Goal: Task Accomplishment & Management: Manage account settings

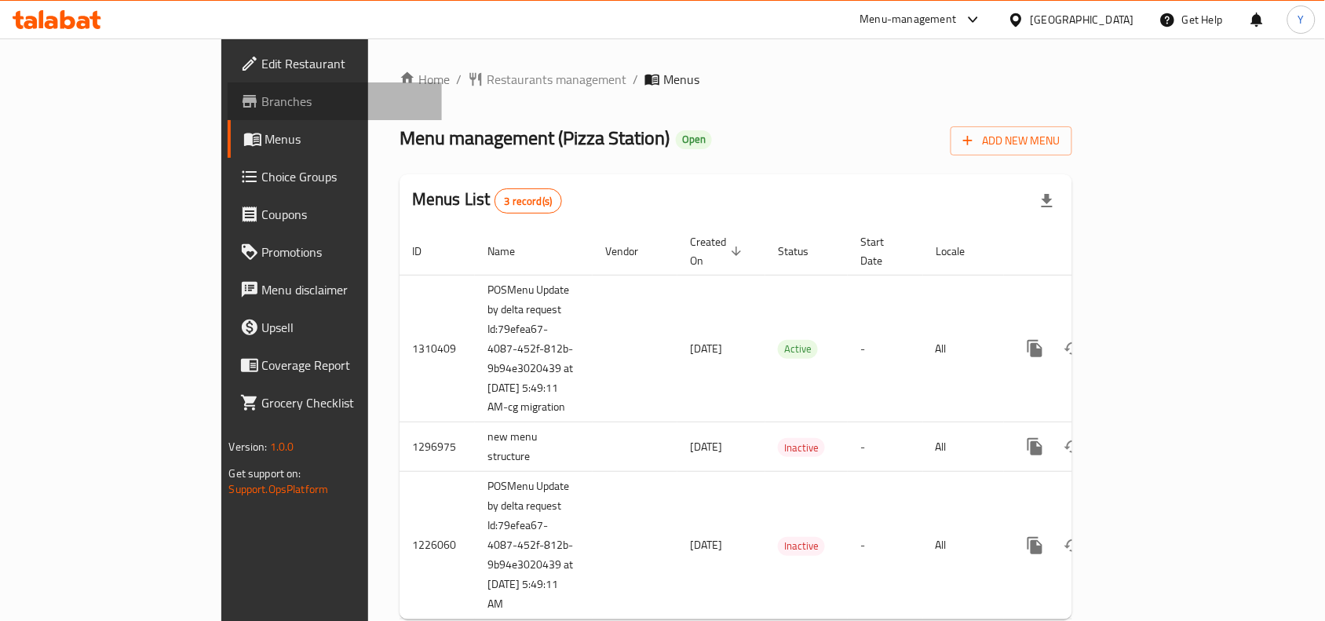
click at [262, 100] on span "Branches" at bounding box center [346, 101] width 168 height 19
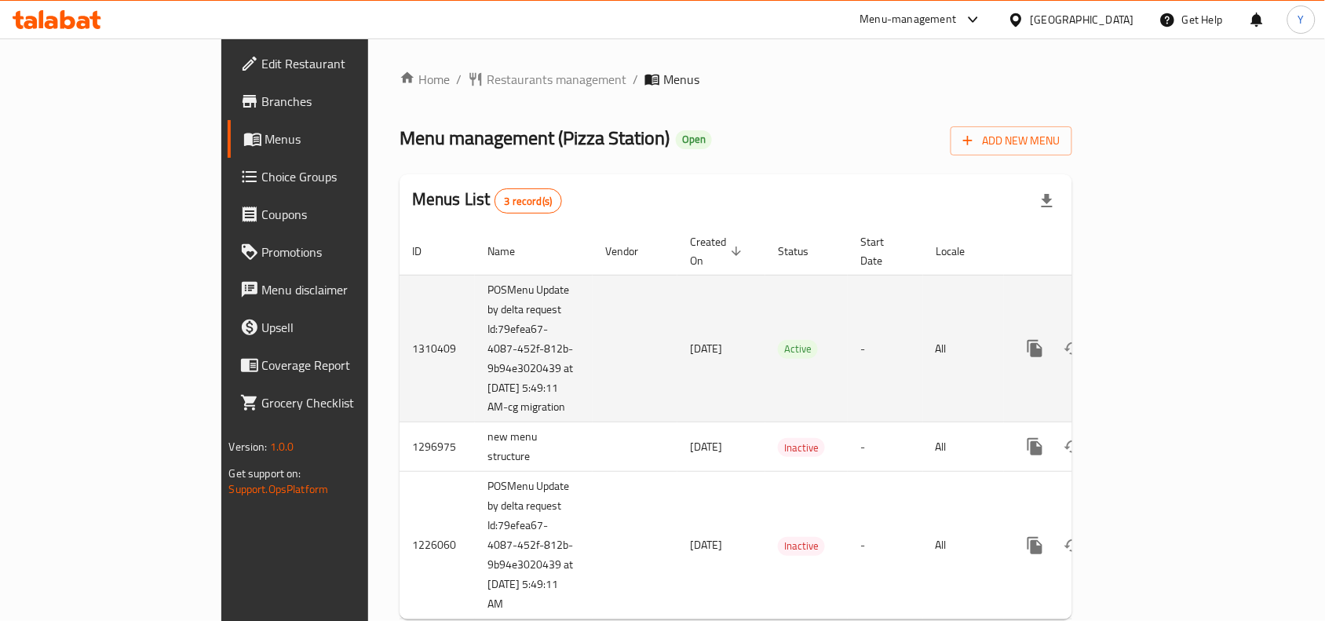
click at [1158, 339] on icon "enhanced table" at bounding box center [1148, 348] width 19 height 19
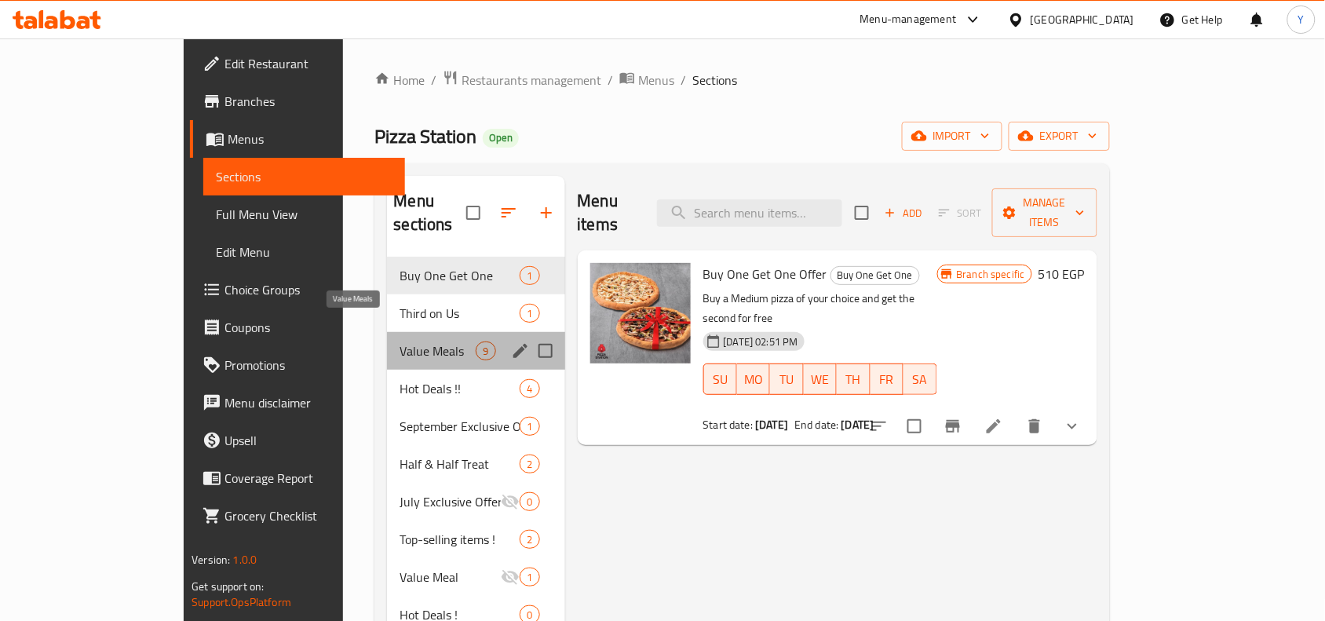
click at [400, 341] on span "Value Meals" at bounding box center [438, 350] width 76 height 19
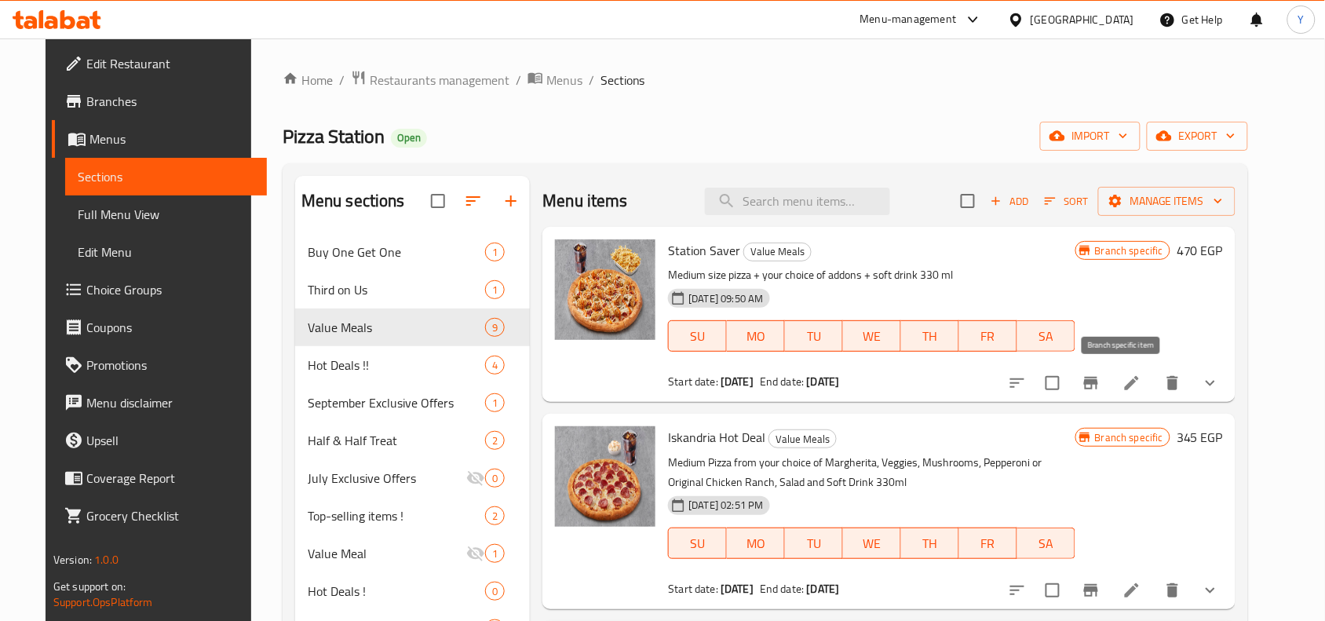
click at [1110, 395] on button "Branch-specific-item" at bounding box center [1091, 383] width 38 height 38
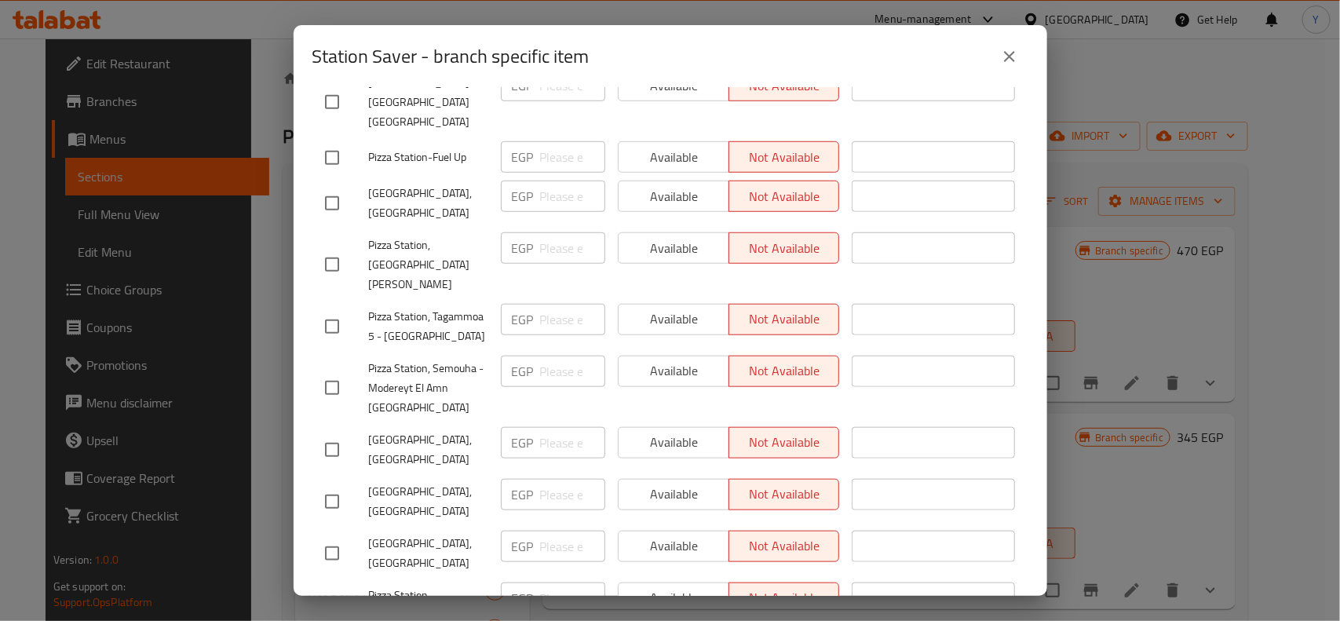
scroll to position [556, 0]
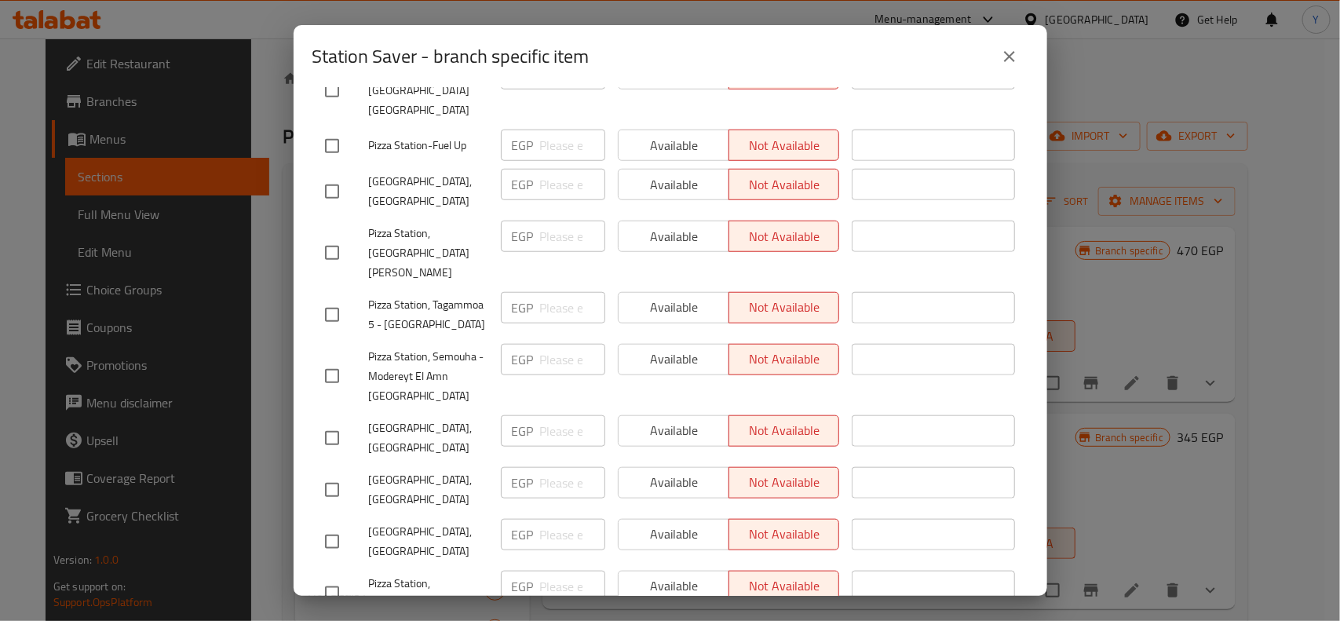
click at [1026, 60] on button "close" at bounding box center [1010, 57] width 38 height 38
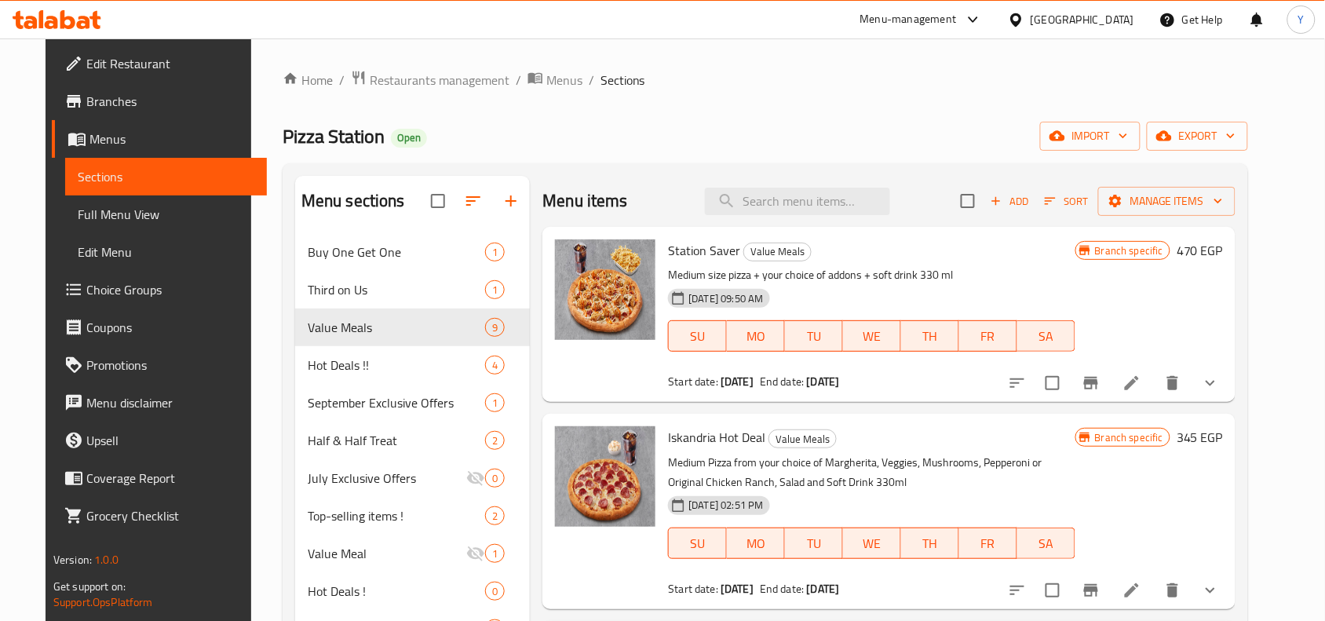
click at [705, 243] on span "Station Saver" at bounding box center [704, 251] width 72 height 24
copy h6 "Station Saver"
click at [1101, 378] on icon "Branch-specific-item" at bounding box center [1091, 383] width 19 height 19
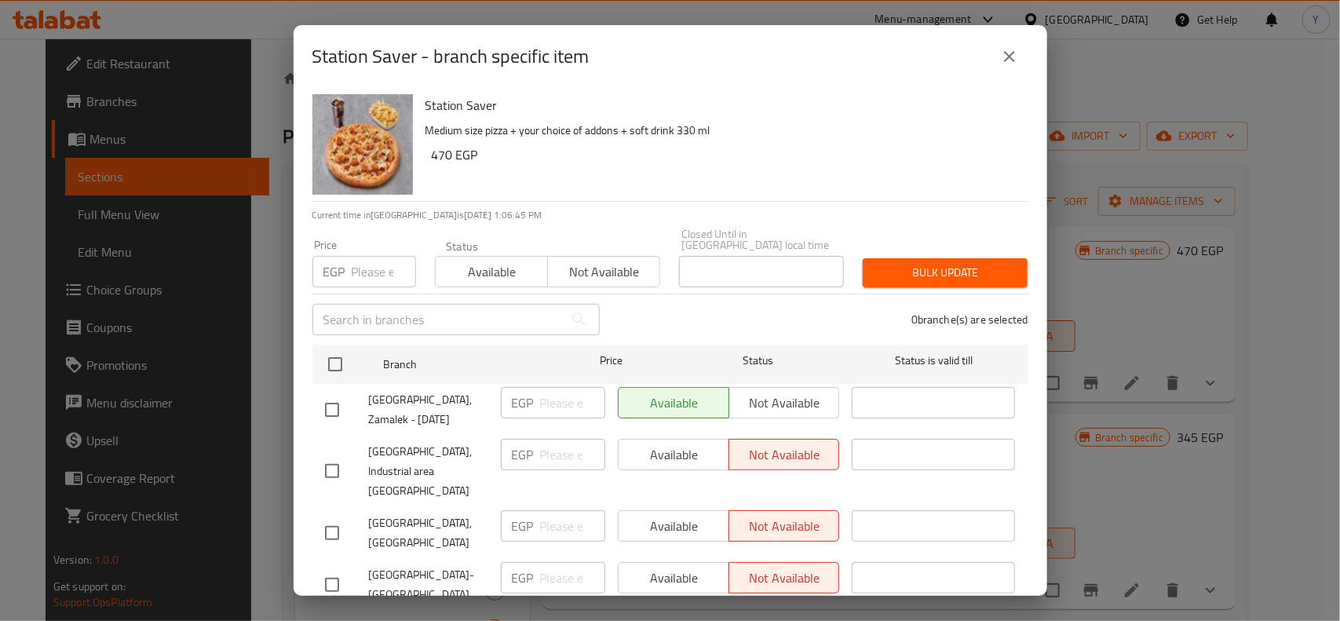
click at [450, 391] on span "[GEOGRAPHIC_DATA], Zamalek - [DATE]" at bounding box center [428, 409] width 119 height 39
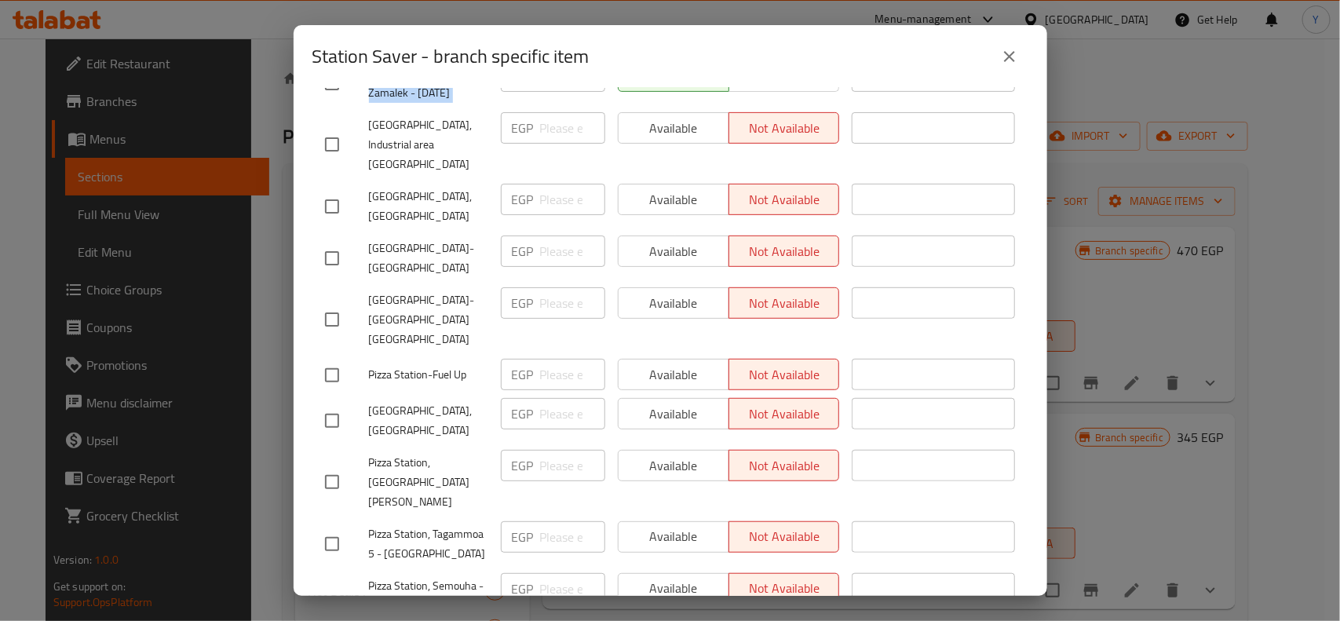
scroll to position [392, 0]
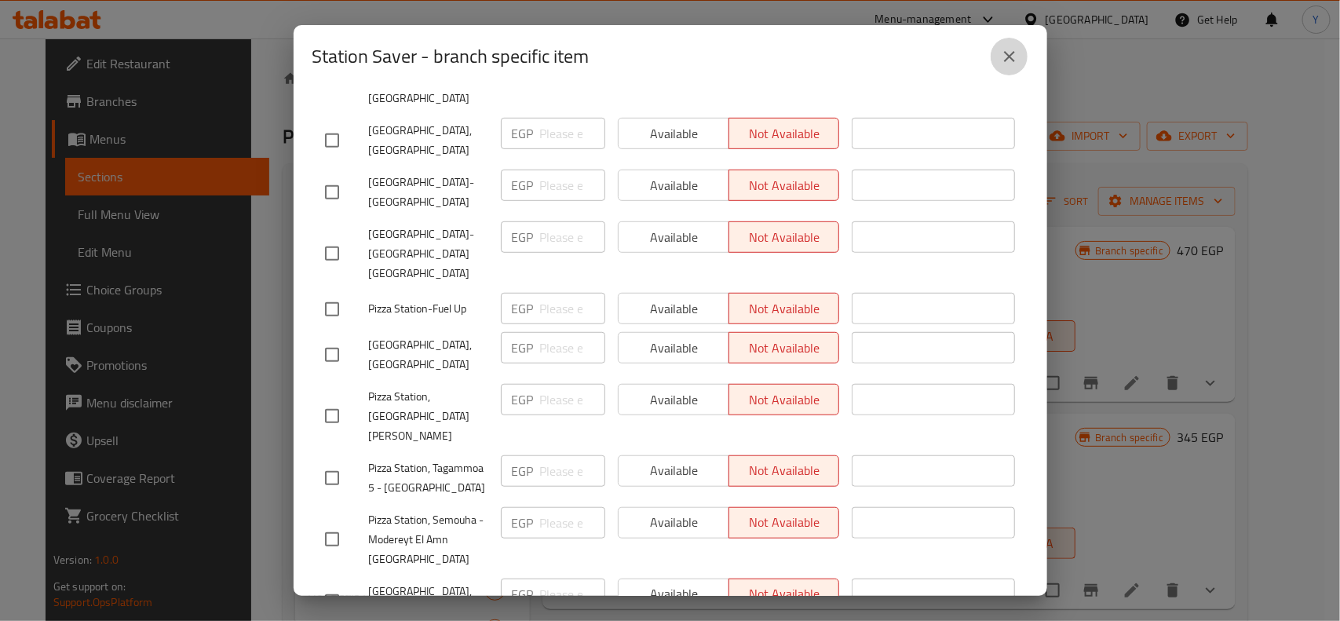
click at [1003, 67] on button "close" at bounding box center [1010, 57] width 38 height 38
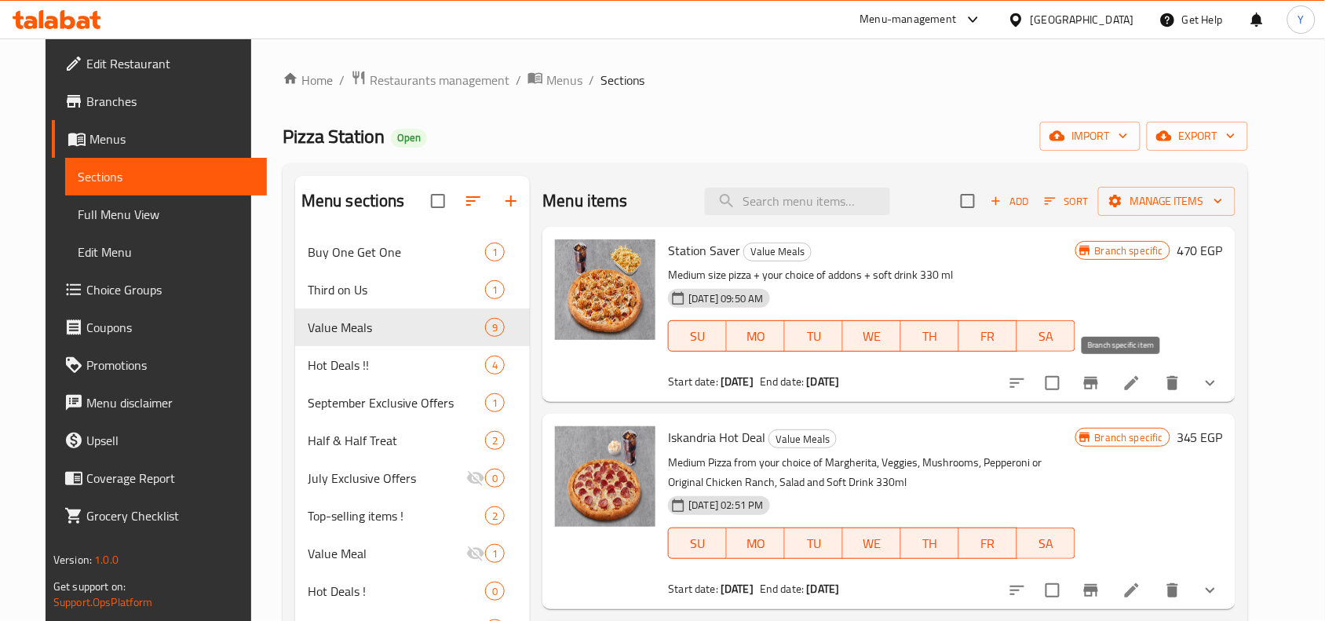
click at [1098, 383] on icon "Branch-specific-item" at bounding box center [1091, 383] width 14 height 13
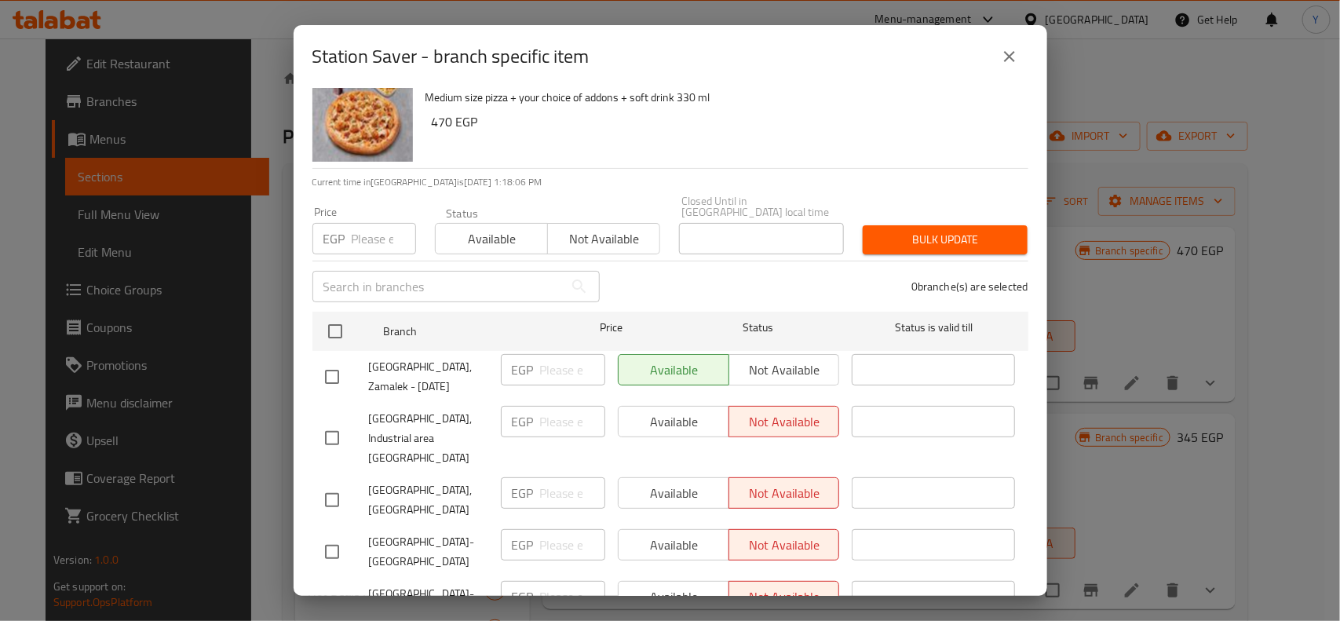
scroll to position [0, 0]
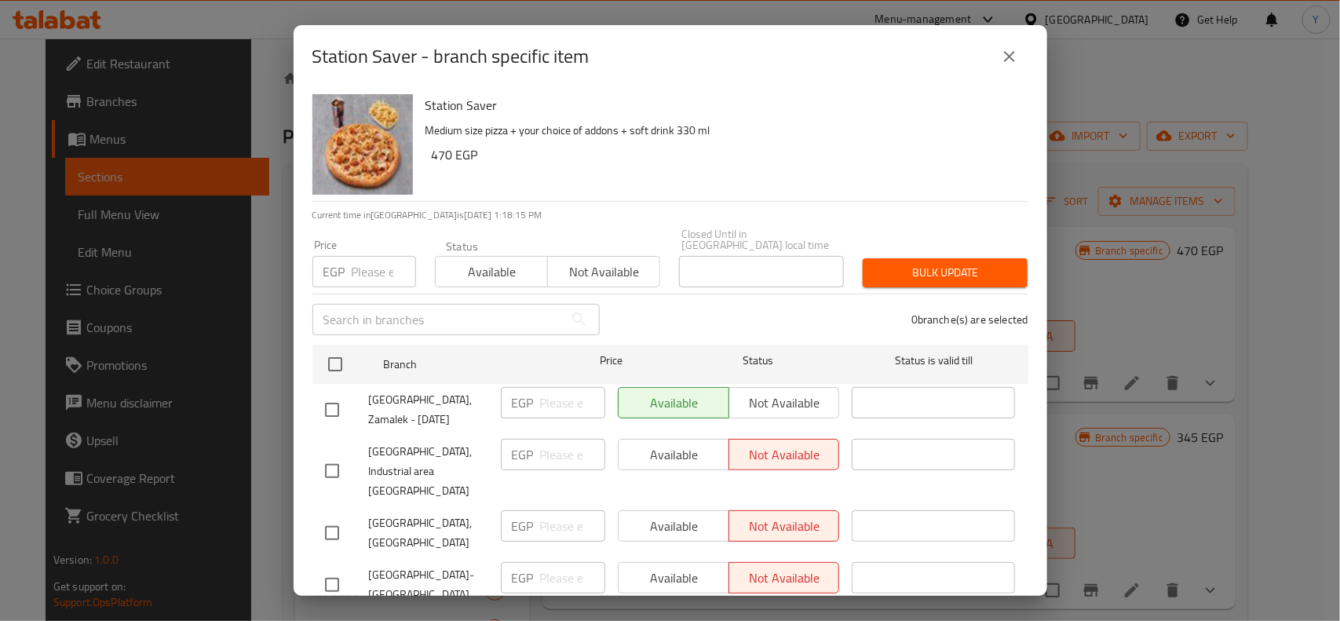
click at [441, 442] on span "[GEOGRAPHIC_DATA], Industrial area [GEOGRAPHIC_DATA]" at bounding box center [428, 471] width 119 height 59
drag, startPoint x: 441, startPoint y: 442, endPoint x: 336, endPoint y: 441, distance: 105.2
click at [336, 455] on input "checkbox" at bounding box center [332, 471] width 33 height 33
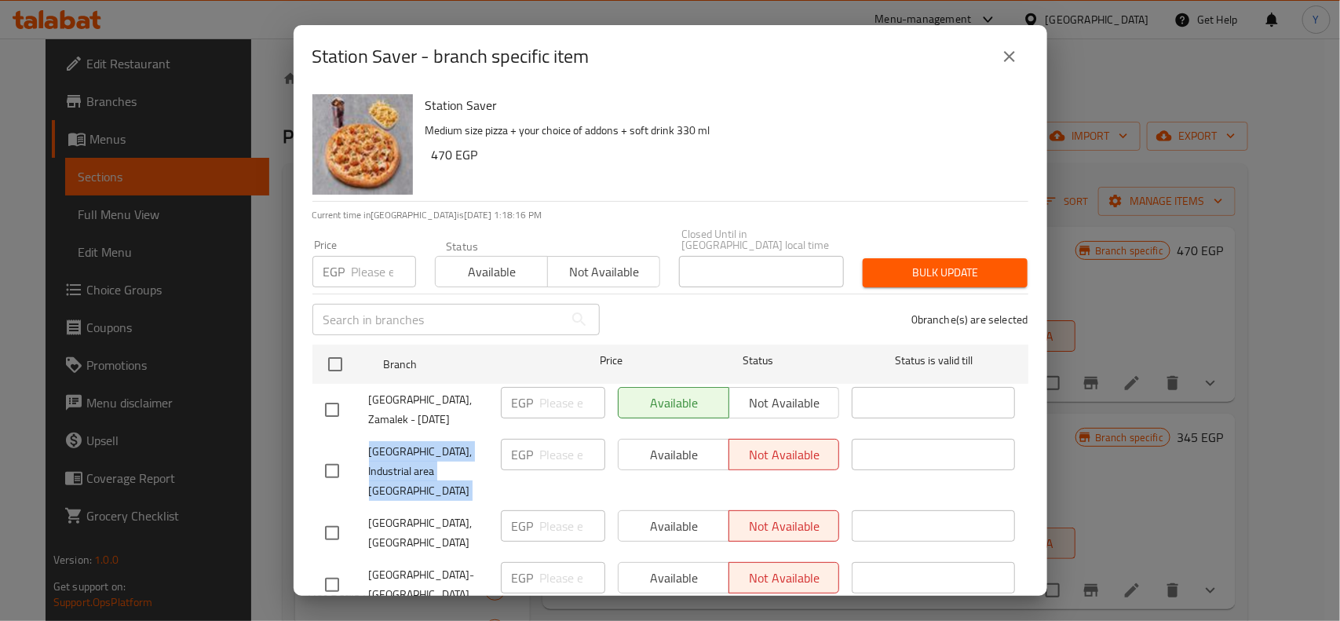
checkbox input "true"
click at [679, 444] on span "Available" at bounding box center [674, 455] width 98 height 23
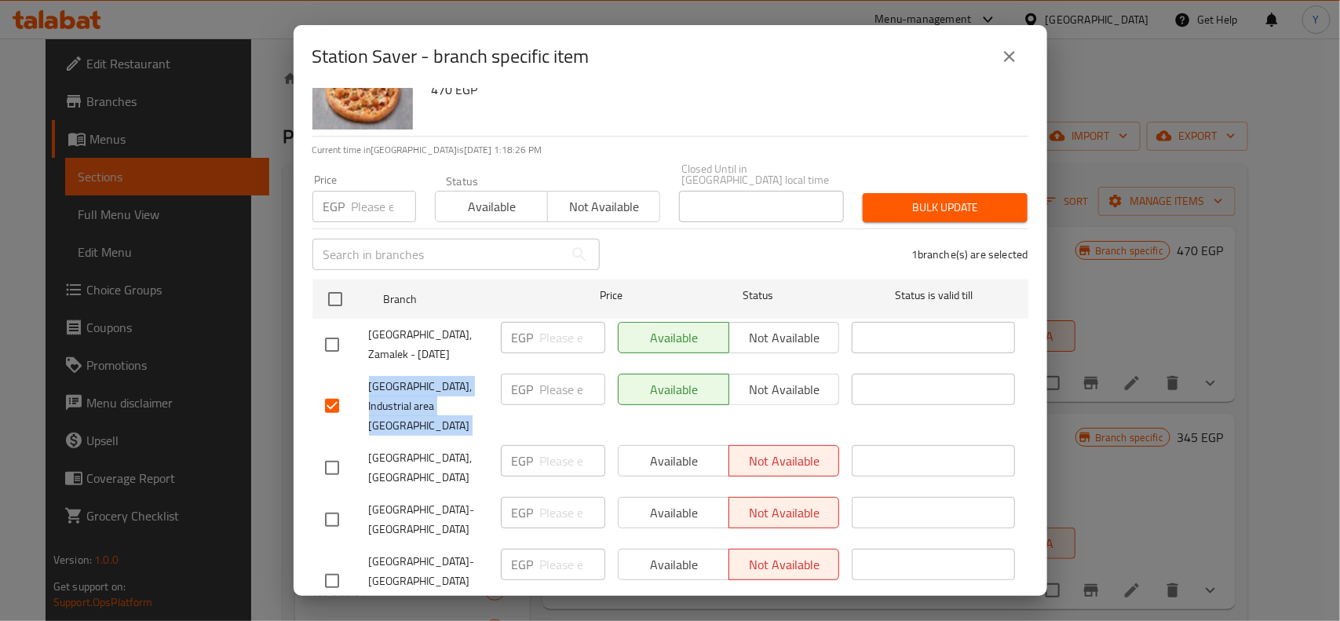
scroll to position [556, 0]
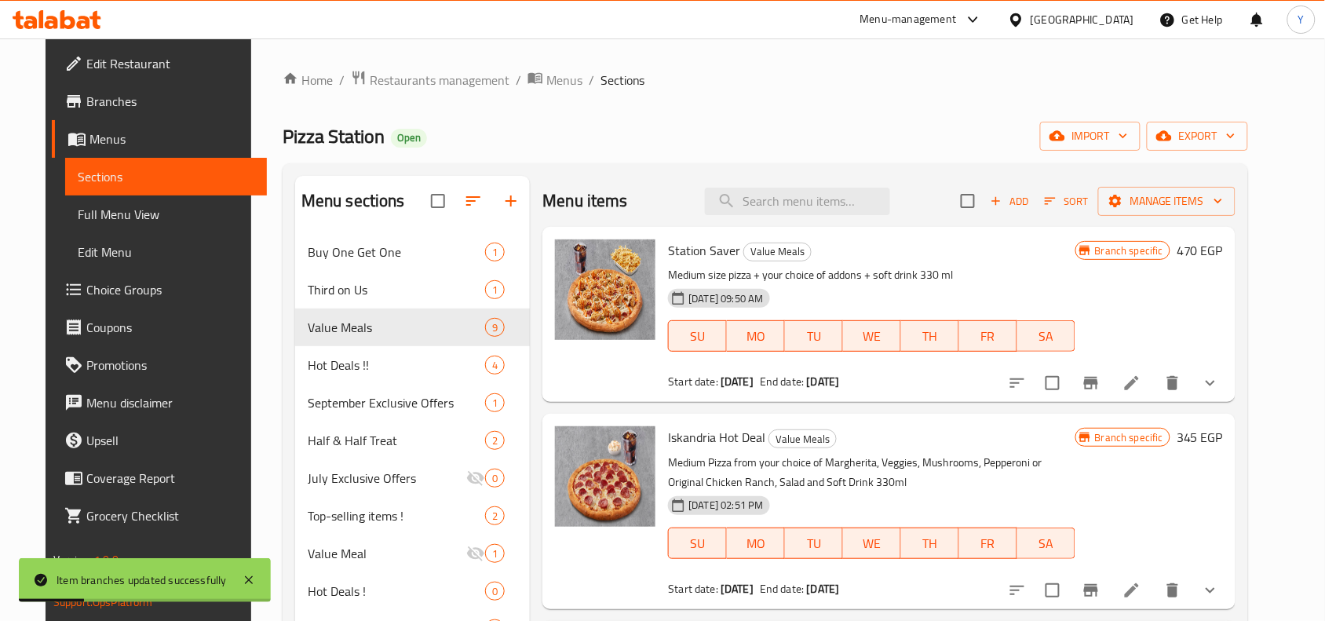
click at [1110, 395] on button "Branch-specific-item" at bounding box center [1091, 383] width 38 height 38
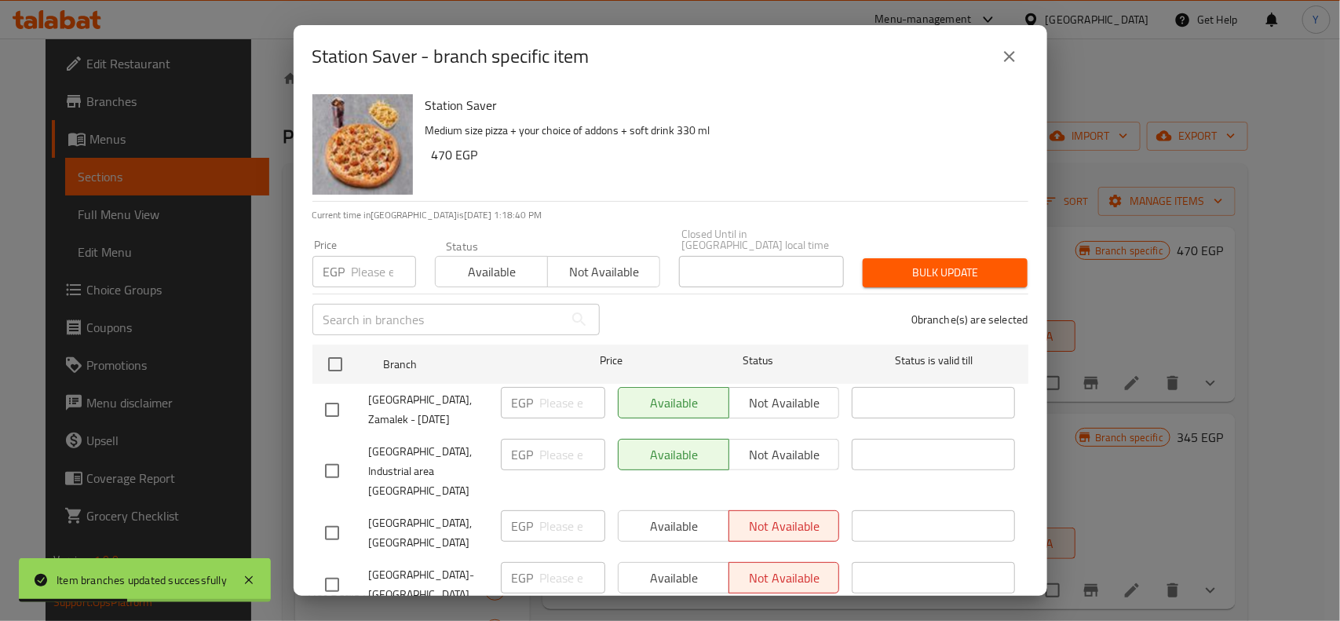
click at [437, 444] on span "[GEOGRAPHIC_DATA], Industrial area [GEOGRAPHIC_DATA]" at bounding box center [428, 471] width 119 height 59
copy span "[GEOGRAPHIC_DATA], Industrial area [GEOGRAPHIC_DATA]"
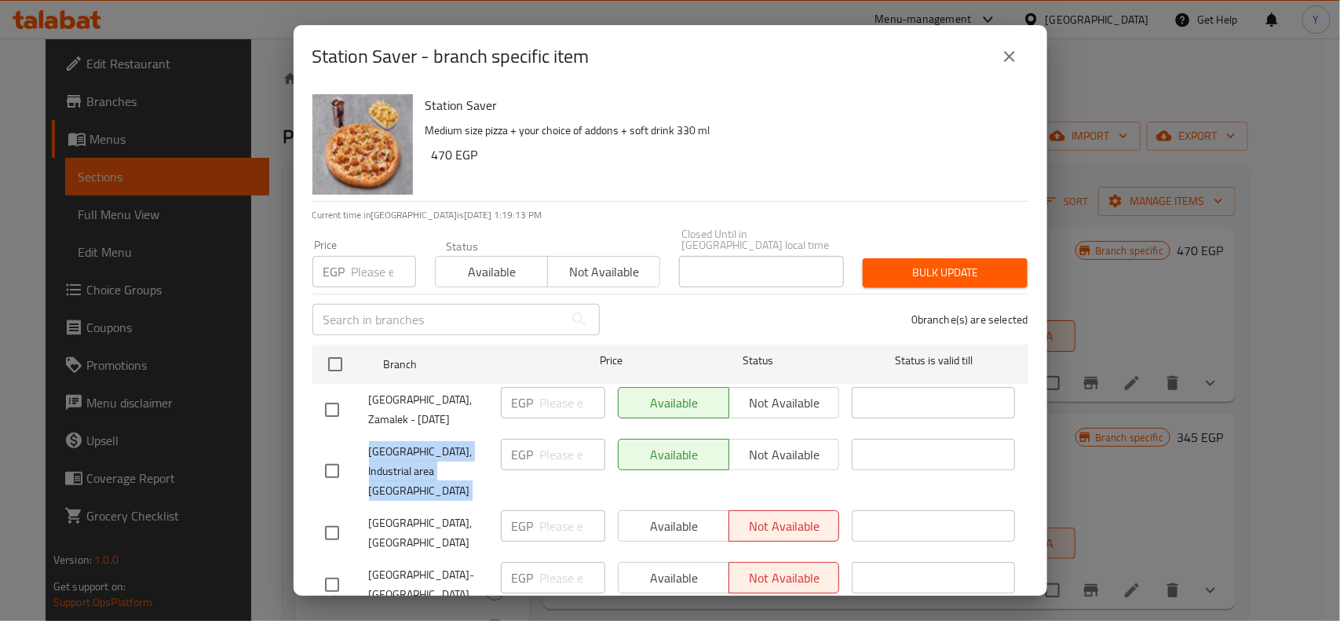
click at [345, 455] on input "checkbox" at bounding box center [332, 471] width 33 height 33
checkbox input "true"
click at [787, 444] on span "Not available" at bounding box center [785, 455] width 98 height 23
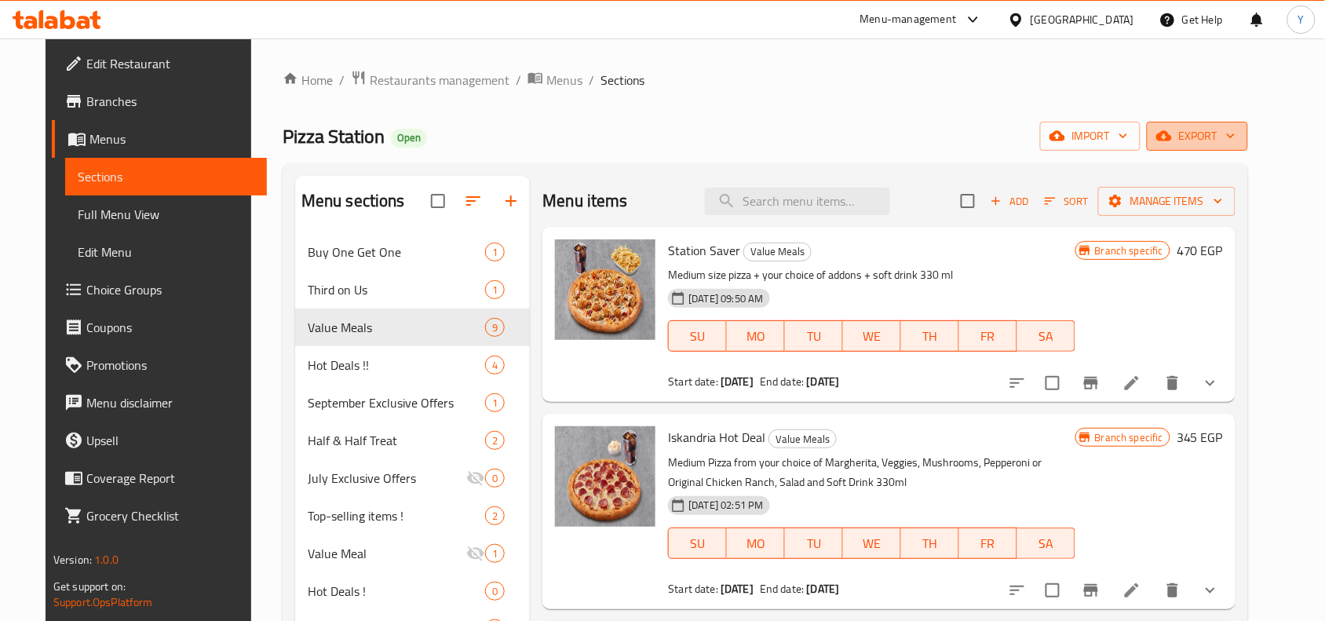
click at [1225, 140] on span "export" at bounding box center [1197, 136] width 76 height 20
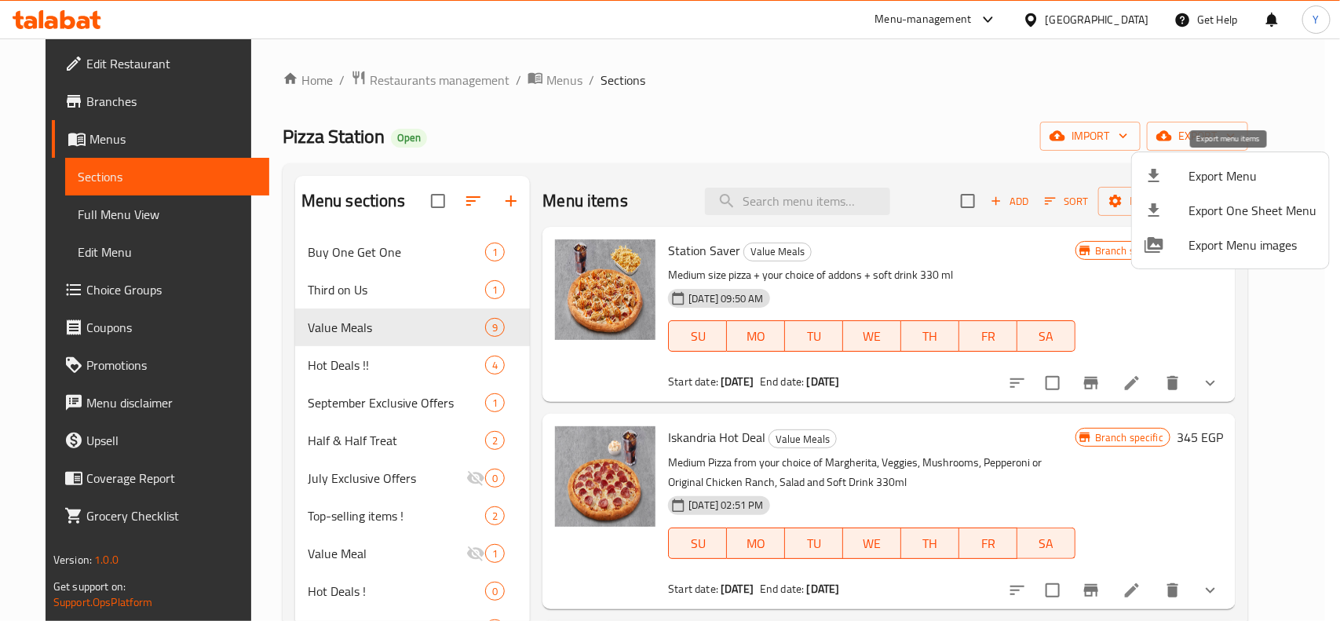
click at [1225, 173] on span "Export Menu" at bounding box center [1252, 175] width 128 height 19
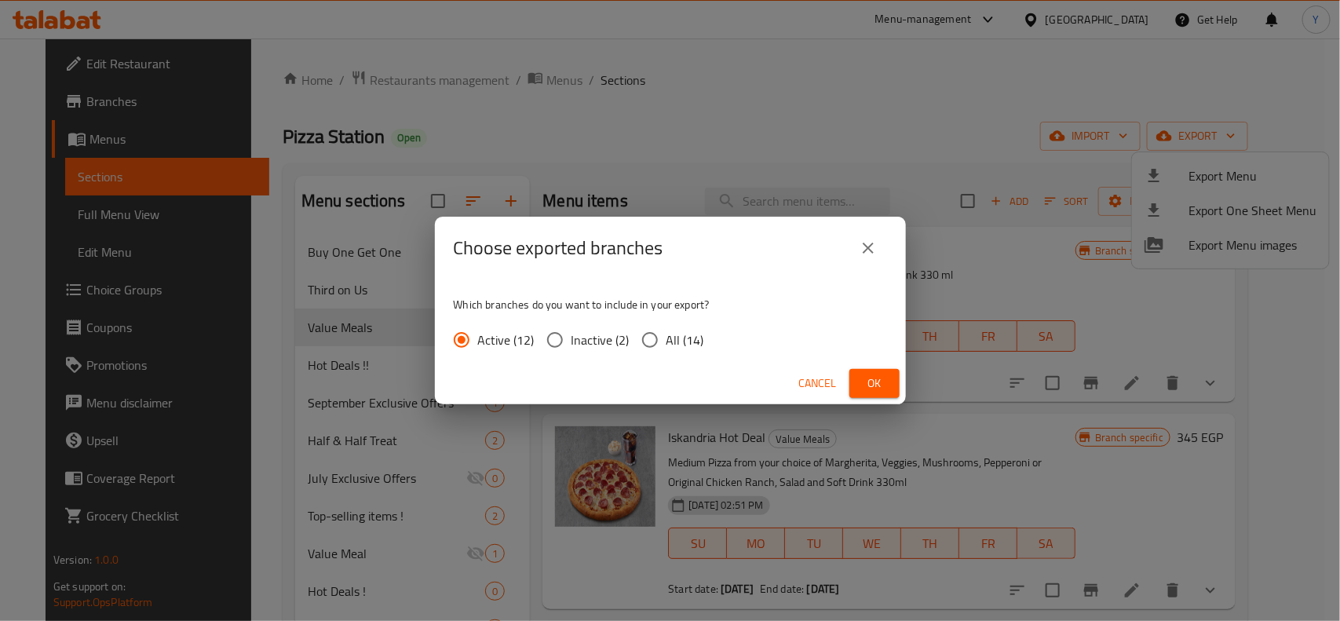
click at [669, 335] on span "All (14)" at bounding box center [685, 339] width 38 height 19
click at [666, 335] on input "All (14)" at bounding box center [649, 339] width 33 height 33
radio input "true"
click at [878, 389] on span "Ok" at bounding box center [874, 384] width 25 height 20
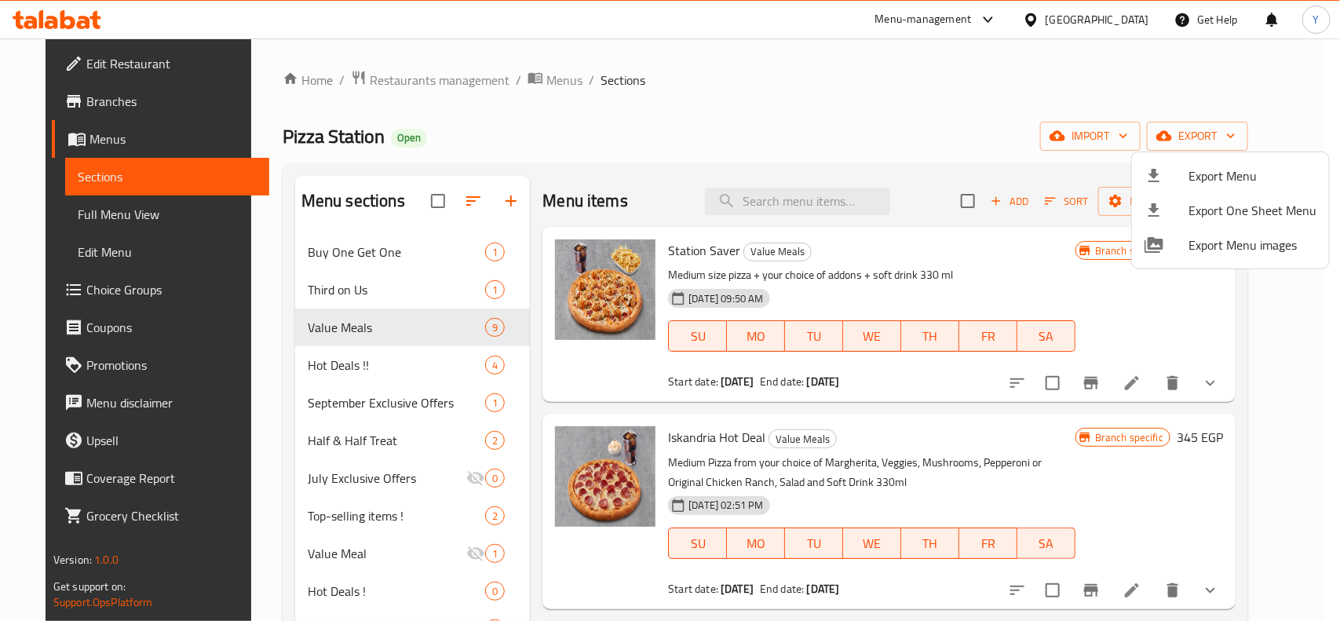
click at [1297, 367] on div at bounding box center [670, 310] width 1340 height 621
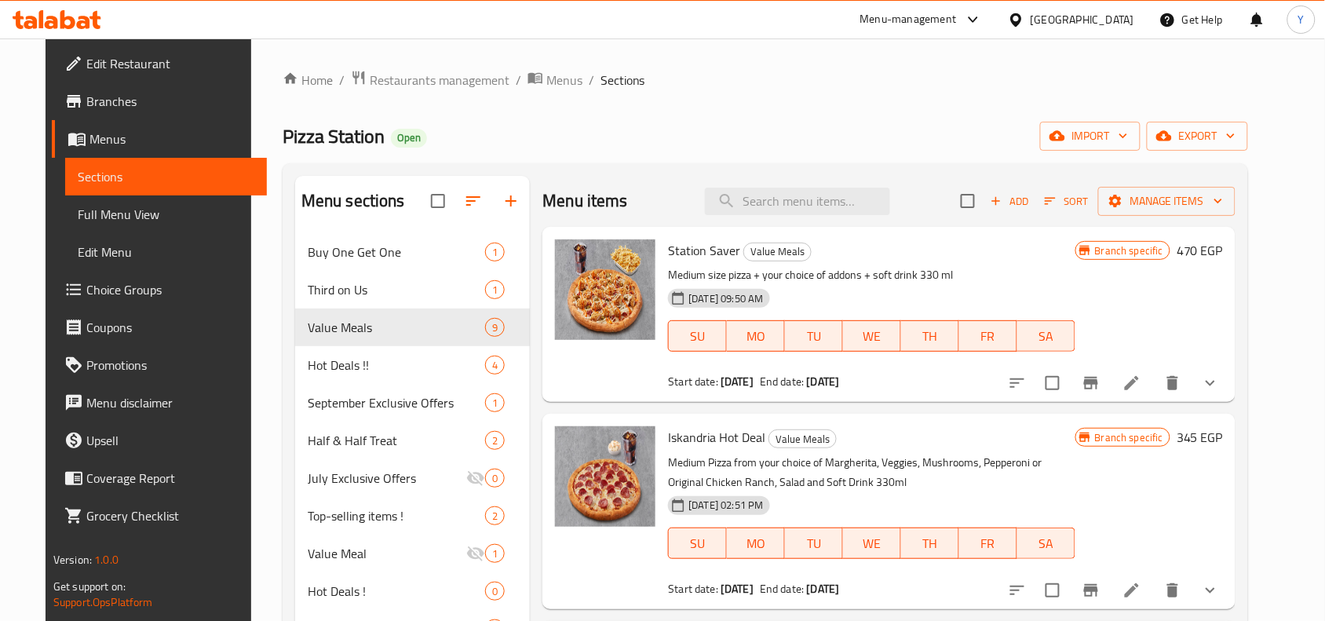
click at [1031, 18] on div at bounding box center [1019, 19] width 23 height 17
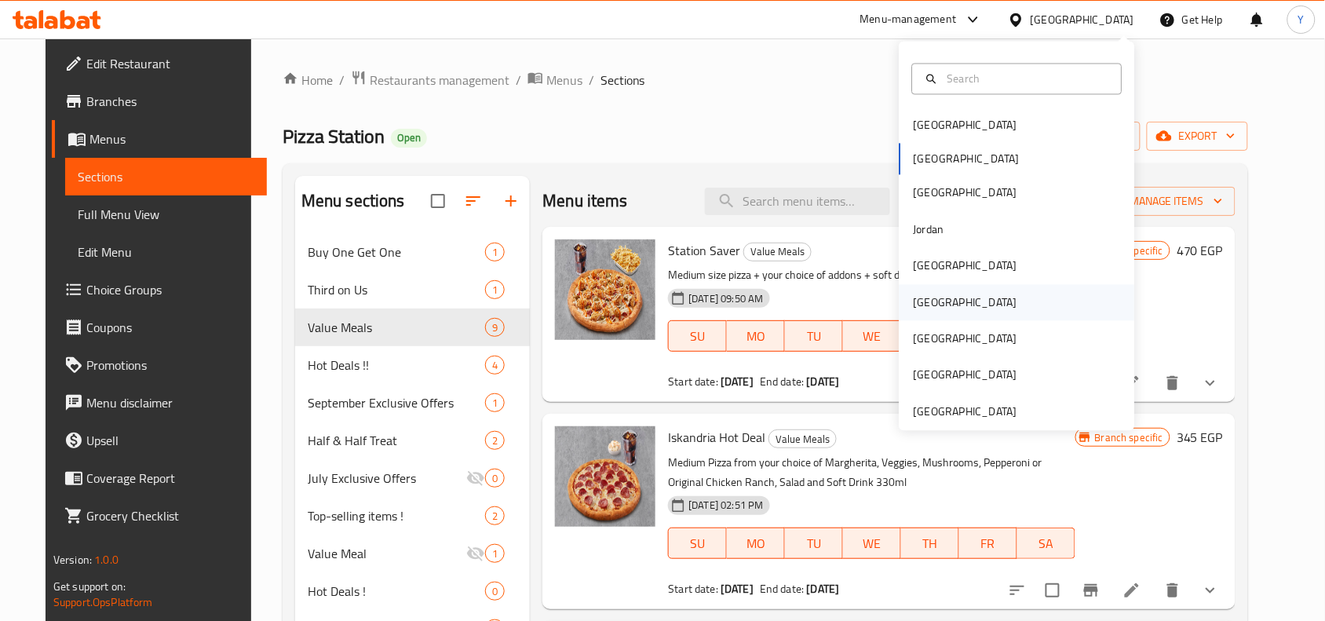
click at [955, 287] on div "[GEOGRAPHIC_DATA]" at bounding box center [1017, 302] width 235 height 36
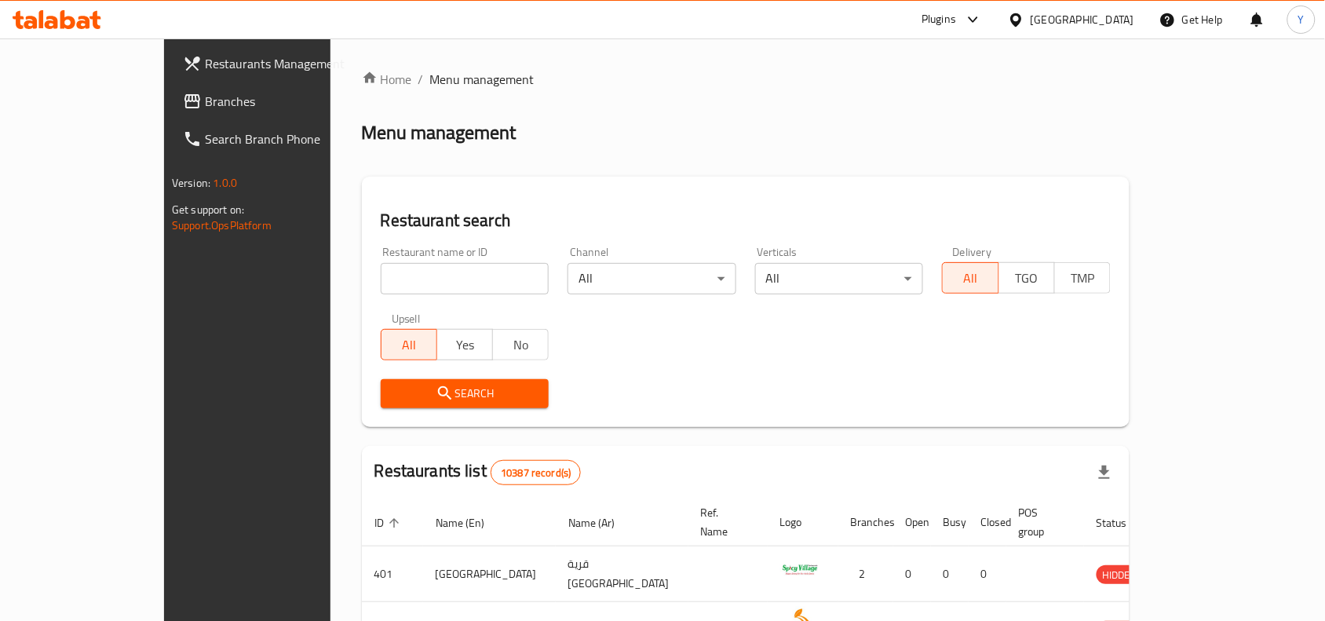
click at [956, 27] on div "Plugins" at bounding box center [939, 19] width 35 height 19
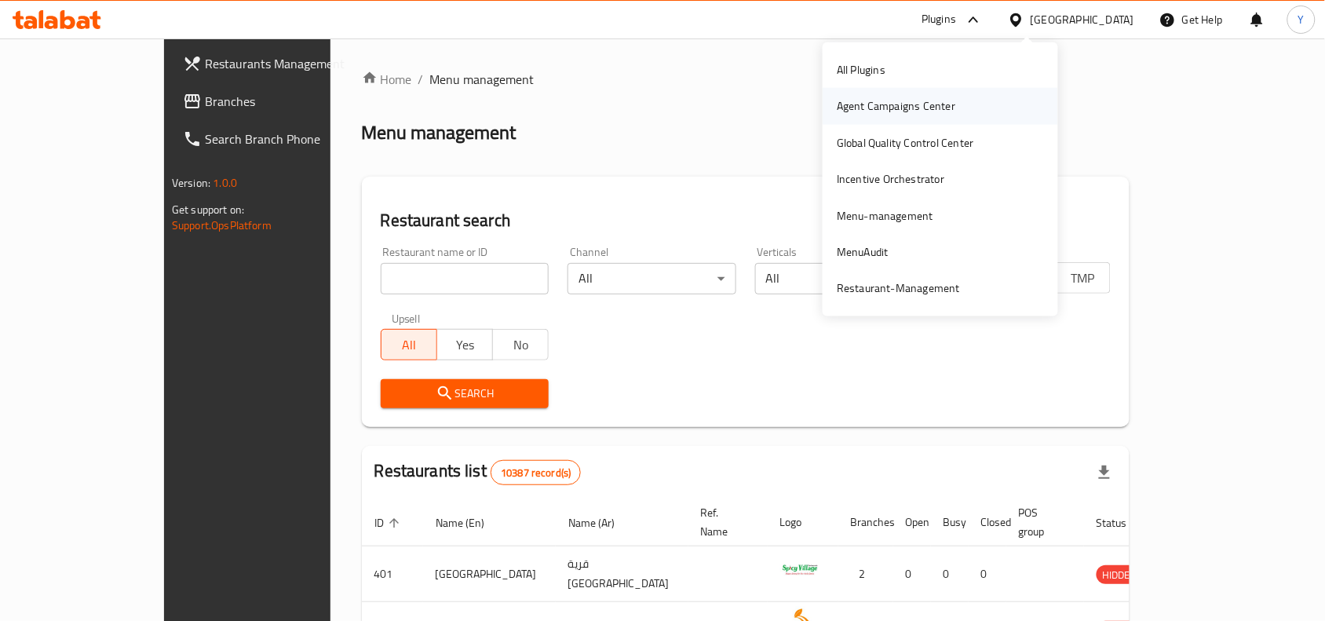
click at [911, 108] on div "Agent Campaigns Center" at bounding box center [896, 105] width 119 height 17
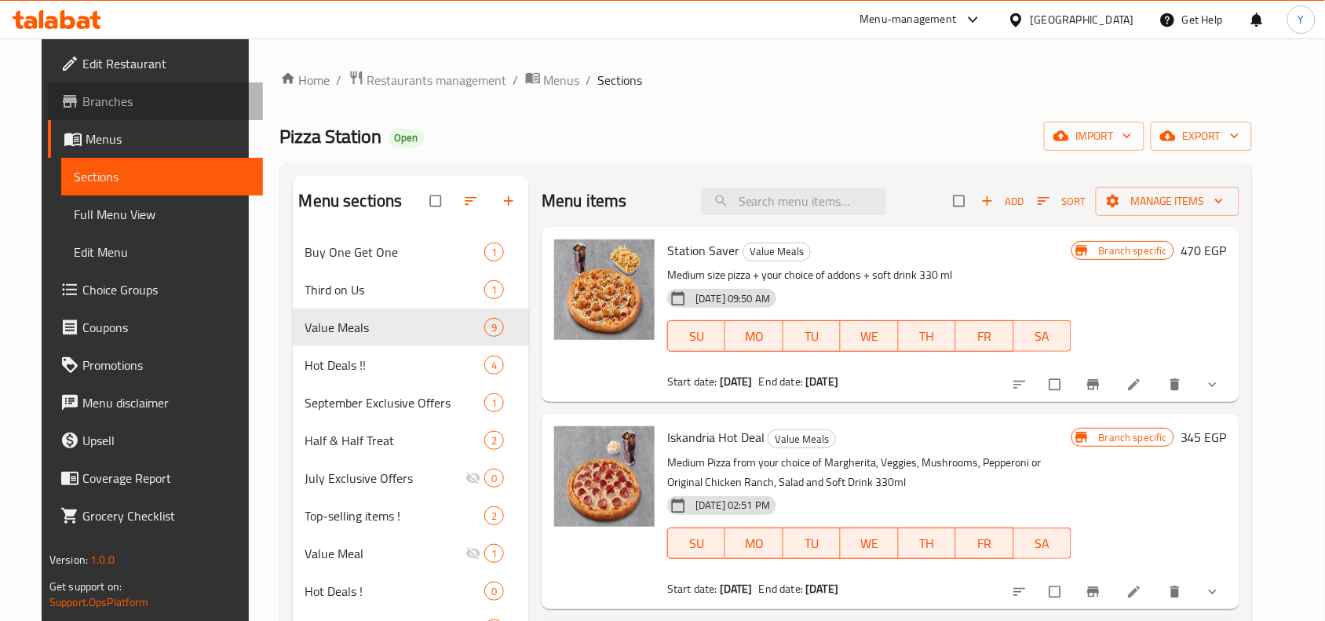
click at [82, 98] on span "Branches" at bounding box center [166, 101] width 168 height 19
